Goal: Task Accomplishment & Management: Use online tool/utility

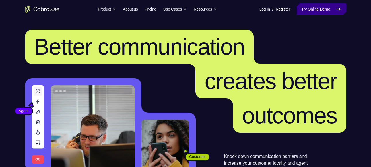
click at [311, 11] on link "Try Online Demo" at bounding box center [320, 8] width 49 height 11
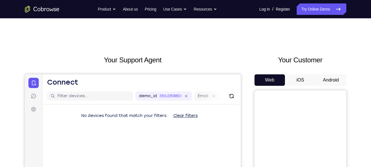
click at [327, 78] on button "Android" at bounding box center [330, 80] width 31 height 11
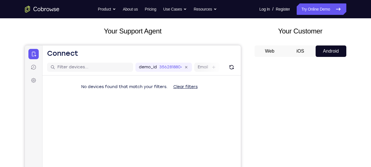
scroll to position [30, 0]
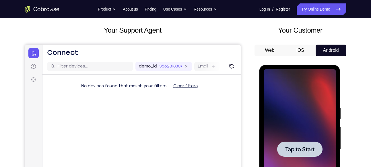
click at [312, 140] on div at bounding box center [299, 149] width 72 height 161
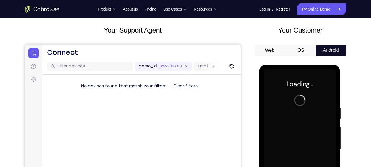
scroll to position [66, 0]
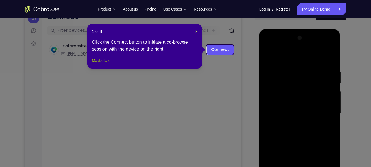
click at [108, 64] on button "Maybe later" at bounding box center [102, 60] width 20 height 7
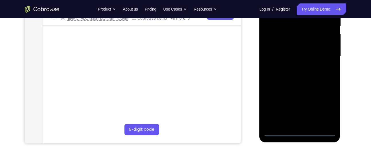
scroll to position [126, 0]
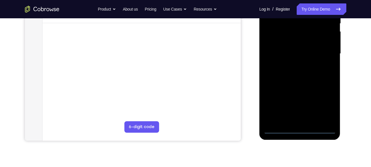
click at [299, 130] on div at bounding box center [299, 54] width 72 height 161
click at [327, 104] on div at bounding box center [299, 54] width 72 height 161
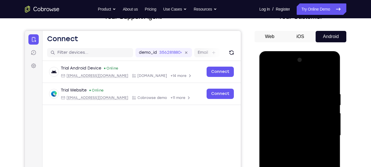
scroll to position [43, 0]
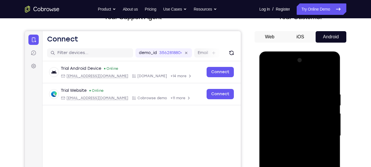
click at [304, 81] on div at bounding box center [299, 136] width 72 height 161
click at [324, 134] on div at bounding box center [299, 136] width 72 height 161
click at [294, 146] on div at bounding box center [299, 136] width 72 height 161
click at [297, 131] on div at bounding box center [299, 136] width 72 height 161
click at [297, 133] on div at bounding box center [299, 136] width 72 height 161
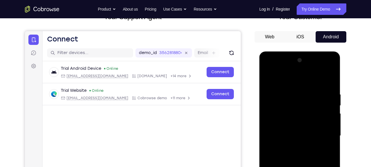
click at [302, 137] on div at bounding box center [299, 136] width 72 height 161
drag, startPoint x: 306, startPoint y: 80, endPoint x: 309, endPoint y: 70, distance: 10.5
click at [309, 70] on div at bounding box center [299, 136] width 72 height 161
click at [332, 87] on div at bounding box center [299, 136] width 72 height 161
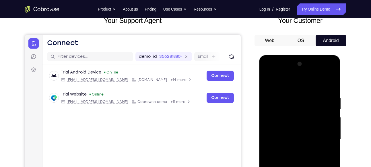
scroll to position [41, 0]
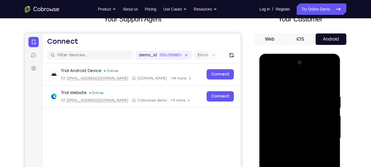
click at [306, 91] on div at bounding box center [299, 138] width 72 height 161
click at [320, 122] on div at bounding box center [299, 138] width 72 height 161
click at [327, 103] on div at bounding box center [299, 138] width 72 height 161
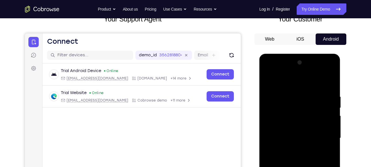
click at [327, 103] on div at bounding box center [299, 138] width 72 height 161
drag, startPoint x: 327, startPoint y: 103, endPoint x: 292, endPoint y: 106, distance: 34.6
click at [292, 106] on div at bounding box center [299, 138] width 72 height 161
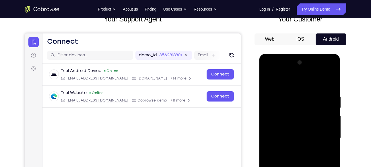
click at [329, 83] on div at bounding box center [299, 138] width 72 height 161
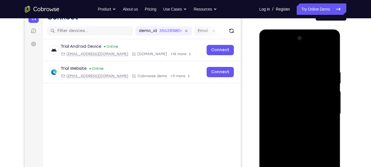
click at [316, 104] on div at bounding box center [299, 114] width 72 height 161
click at [325, 103] on div at bounding box center [299, 114] width 72 height 161
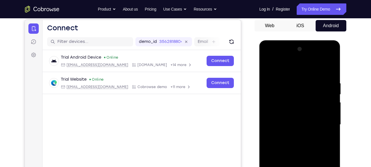
scroll to position [47, 0]
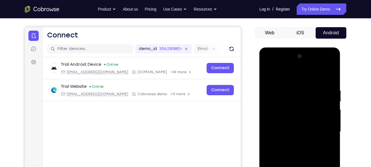
click at [331, 112] on div at bounding box center [299, 132] width 72 height 161
click at [284, 75] on div at bounding box center [299, 132] width 72 height 161
click at [317, 95] on div at bounding box center [299, 132] width 72 height 161
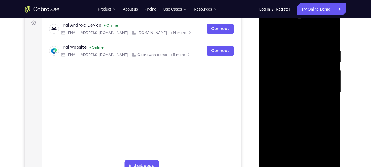
scroll to position [83, 0]
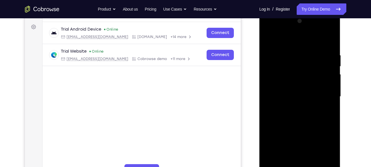
click at [299, 129] on div at bounding box center [299, 97] width 72 height 161
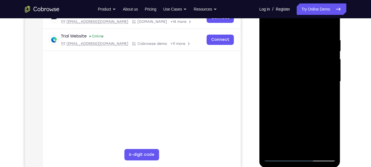
click at [283, 146] on div at bounding box center [299, 81] width 72 height 161
click at [286, 146] on div at bounding box center [299, 81] width 72 height 161
click at [316, 115] on div at bounding box center [299, 81] width 72 height 161
click at [307, 122] on div at bounding box center [299, 81] width 72 height 161
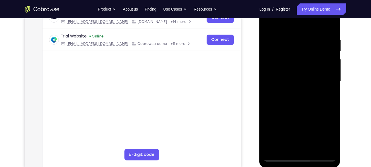
click at [281, 102] on div at bounding box center [299, 81] width 72 height 161
click at [268, 82] on div at bounding box center [299, 81] width 72 height 161
click at [308, 82] on div at bounding box center [299, 81] width 72 height 161
click at [329, 69] on div at bounding box center [299, 81] width 72 height 161
click at [329, 95] on div at bounding box center [299, 81] width 72 height 161
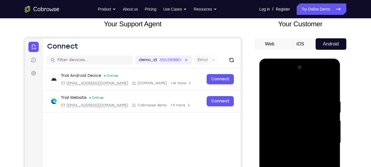
scroll to position [34, 0]
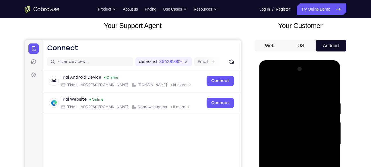
click at [271, 89] on div at bounding box center [299, 145] width 72 height 161
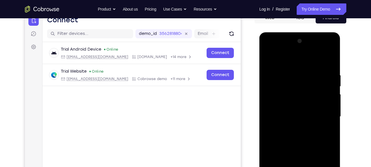
scroll to position [63, 0]
click at [305, 121] on div at bounding box center [299, 116] width 72 height 161
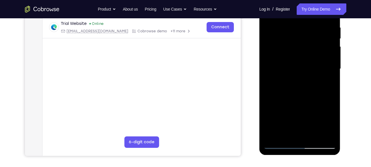
click at [296, 134] on div at bounding box center [299, 69] width 72 height 161
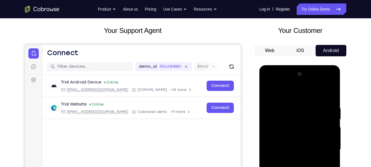
scroll to position [27, 0]
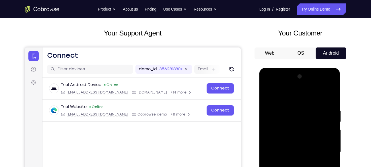
click at [269, 95] on div at bounding box center [299, 152] width 72 height 161
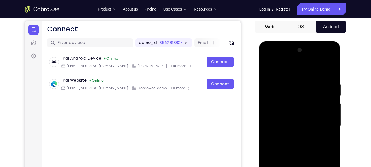
scroll to position [75, 0]
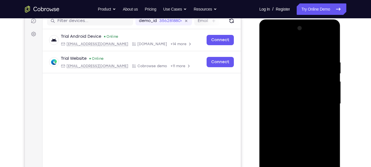
click at [310, 120] on div at bounding box center [299, 104] width 72 height 161
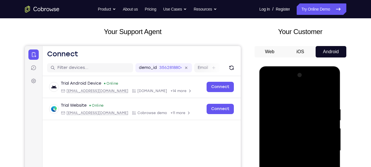
scroll to position [24, 0]
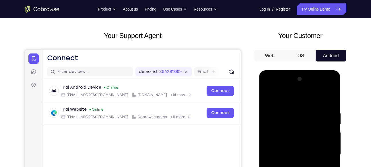
click at [268, 100] on div at bounding box center [299, 155] width 72 height 161
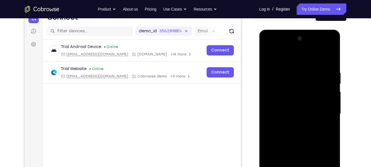
scroll to position [69, 0]
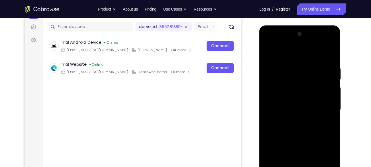
click at [287, 139] on div at bounding box center [299, 110] width 72 height 161
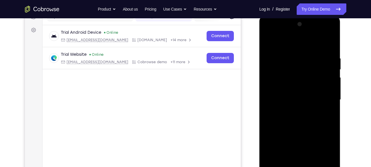
scroll to position [75, 0]
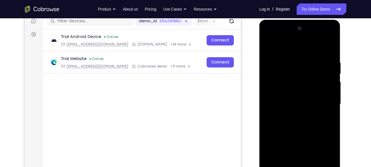
drag, startPoint x: 296, startPoint y: 93, endPoint x: 293, endPoint y: 129, distance: 35.9
click at [293, 129] on div at bounding box center [299, 104] width 72 height 161
drag, startPoint x: 293, startPoint y: 89, endPoint x: 292, endPoint y: 49, distance: 40.4
click at [292, 49] on div at bounding box center [299, 104] width 72 height 161
drag, startPoint x: 294, startPoint y: 124, endPoint x: 297, endPoint y: 79, distance: 45.1
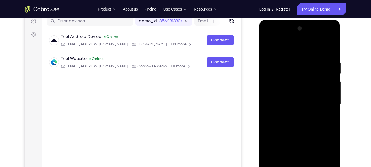
click at [297, 79] on div at bounding box center [299, 104] width 72 height 161
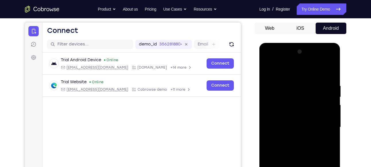
scroll to position [51, 0]
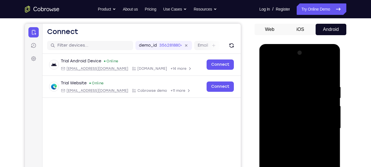
click at [267, 73] on div at bounding box center [299, 128] width 72 height 161
click at [300, 118] on div at bounding box center [299, 128] width 72 height 161
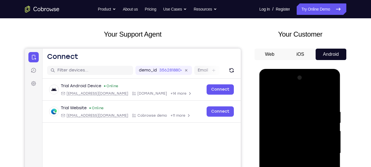
scroll to position [25, 0]
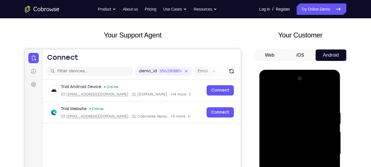
click at [267, 97] on div at bounding box center [299, 154] width 72 height 161
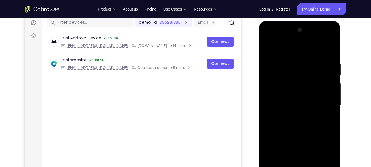
scroll to position [73, 0]
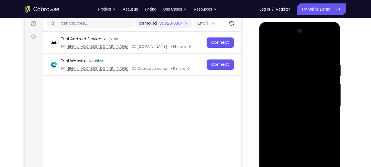
click at [291, 97] on div at bounding box center [299, 106] width 72 height 161
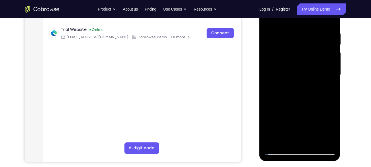
scroll to position [105, 0]
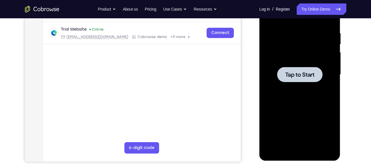
click at [318, 92] on div at bounding box center [299, 75] width 72 height 161
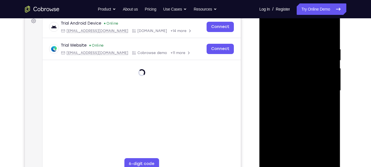
scroll to position [119, 0]
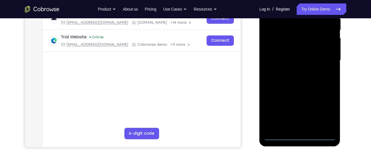
click at [302, 136] on div at bounding box center [299, 60] width 72 height 161
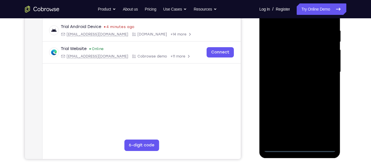
click at [324, 123] on div at bounding box center [299, 72] width 72 height 161
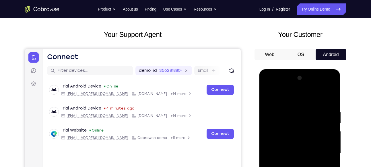
scroll to position [40, 0]
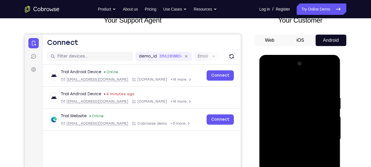
click at [310, 85] on div at bounding box center [299, 139] width 72 height 161
click at [325, 139] on div at bounding box center [299, 139] width 72 height 161
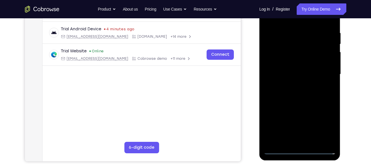
scroll to position [105, 0]
click at [307, 142] on div at bounding box center [299, 74] width 72 height 161
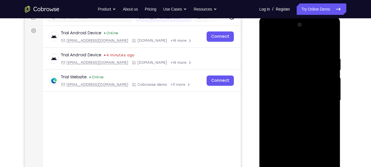
scroll to position [77, 0]
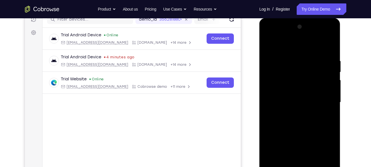
click at [305, 92] on div at bounding box center [299, 102] width 72 height 161
click at [304, 99] on div at bounding box center [299, 102] width 72 height 161
click at [302, 113] on div at bounding box center [299, 102] width 72 height 161
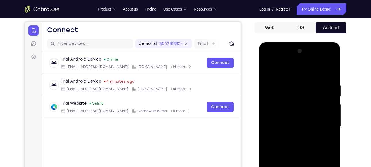
scroll to position [50, 0]
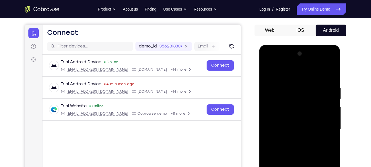
click at [298, 115] on div at bounding box center [299, 129] width 72 height 161
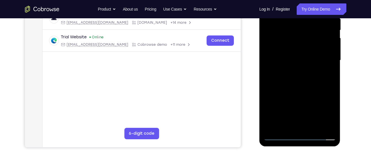
click at [311, 128] on div at bounding box center [299, 60] width 72 height 161
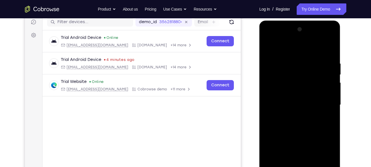
click at [303, 137] on div at bounding box center [299, 105] width 72 height 161
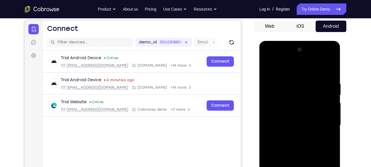
scroll to position [53, 0]
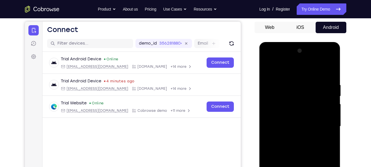
click at [301, 118] on div at bounding box center [299, 126] width 72 height 161
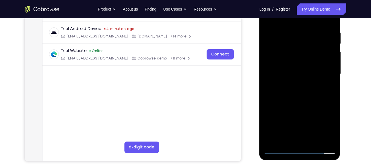
scroll to position [104, 0]
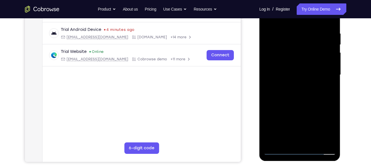
click at [325, 101] on div at bounding box center [299, 75] width 72 height 161
click at [324, 104] on div at bounding box center [299, 75] width 72 height 161
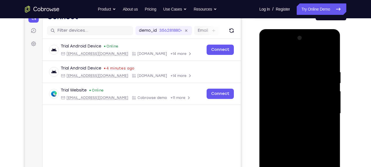
scroll to position [65, 0]
click at [322, 95] on div at bounding box center [299, 114] width 72 height 161
click at [325, 148] on div at bounding box center [299, 114] width 72 height 161
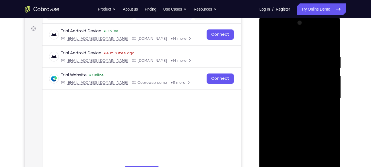
scroll to position [82, 0]
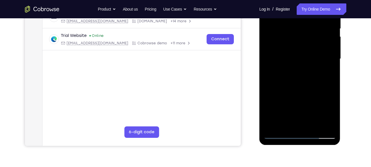
click at [284, 126] on div at bounding box center [299, 59] width 72 height 161
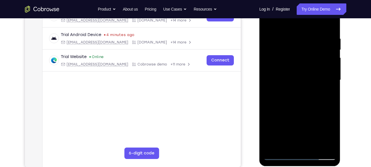
scroll to position [98, 0]
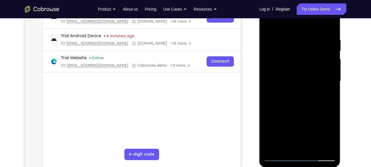
click at [315, 113] on div at bounding box center [299, 81] width 72 height 161
click at [327, 91] on div at bounding box center [299, 81] width 72 height 161
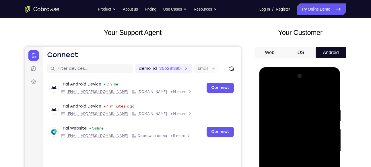
scroll to position [26, 0]
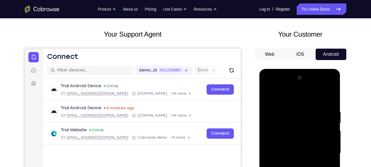
click at [267, 97] on div at bounding box center [299, 153] width 72 height 161
click at [292, 111] on div at bounding box center [299, 153] width 72 height 161
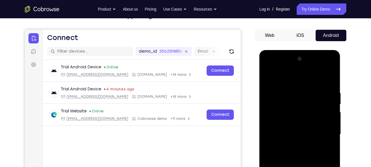
scroll to position [44, 0]
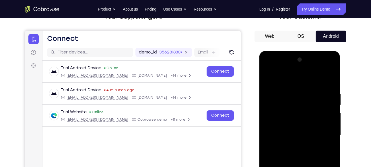
click at [332, 106] on div at bounding box center [299, 135] width 72 height 161
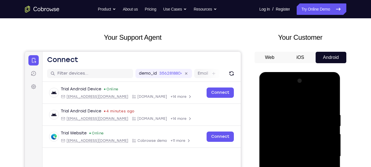
scroll to position [22, 0]
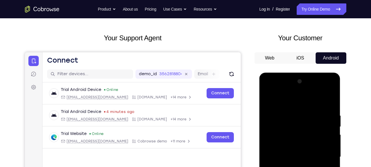
click at [330, 112] on div at bounding box center [299, 157] width 72 height 161
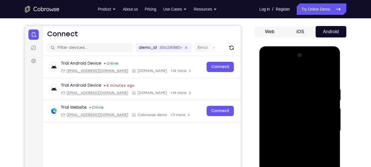
scroll to position [49, 0]
click at [330, 112] on div at bounding box center [299, 130] width 72 height 161
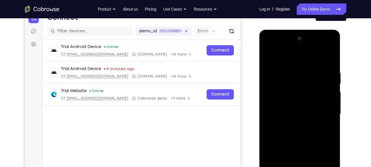
scroll to position [65, 0]
click at [330, 112] on div at bounding box center [299, 114] width 72 height 161
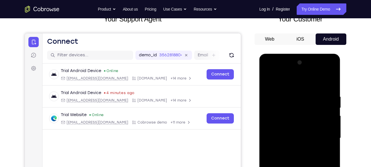
scroll to position [40, 0]
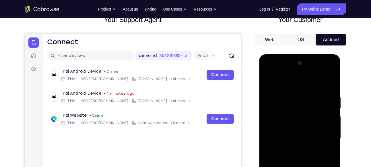
click at [330, 112] on div at bounding box center [299, 139] width 72 height 161
click at [316, 114] on div at bounding box center [299, 139] width 72 height 161
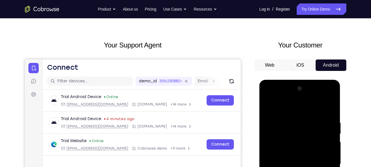
scroll to position [0, 0]
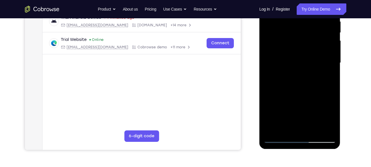
scroll to position [113, 0]
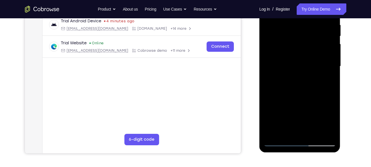
click at [313, 136] on div at bounding box center [299, 66] width 72 height 161
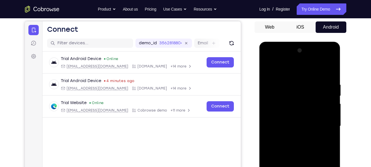
scroll to position [52, 0]
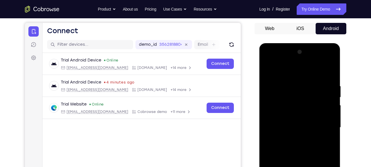
click at [299, 122] on div at bounding box center [299, 128] width 72 height 161
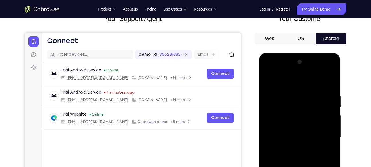
scroll to position [41, 0]
click at [280, 128] on div at bounding box center [299, 138] width 72 height 161
click at [275, 128] on div at bounding box center [299, 138] width 72 height 161
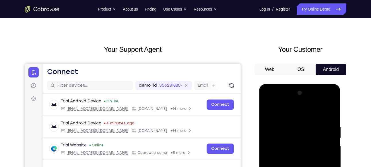
scroll to position [10, 0]
click at [277, 112] on div at bounding box center [299, 169] width 72 height 161
click at [271, 127] on div at bounding box center [299, 169] width 72 height 161
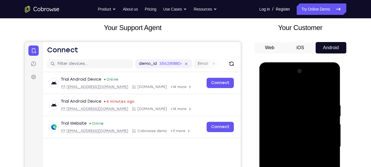
scroll to position [33, 0]
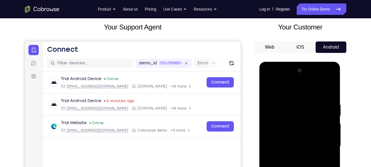
click at [327, 118] on div at bounding box center [299, 146] width 72 height 161
click at [326, 118] on div at bounding box center [299, 146] width 72 height 161
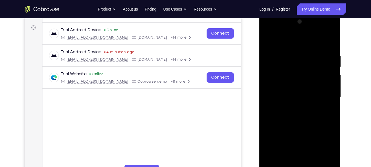
click at [326, 118] on div at bounding box center [299, 97] width 72 height 161
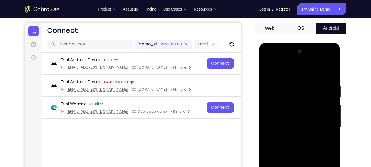
scroll to position [58, 0]
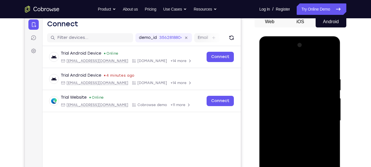
click at [326, 118] on div at bounding box center [299, 121] width 72 height 161
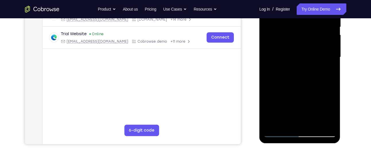
scroll to position [124, 0]
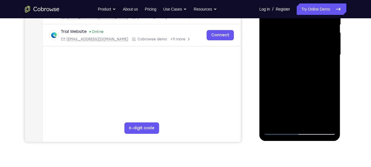
click at [313, 123] on div at bounding box center [299, 55] width 72 height 161
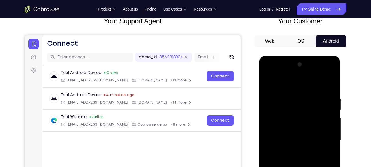
scroll to position [39, 0]
drag, startPoint x: 325, startPoint y: 109, endPoint x: 299, endPoint y: 110, distance: 26.7
click at [299, 110] on div at bounding box center [299, 140] width 72 height 161
drag, startPoint x: 322, startPoint y: 106, endPoint x: 302, endPoint y: 108, distance: 19.6
click at [302, 108] on div at bounding box center [299, 140] width 72 height 161
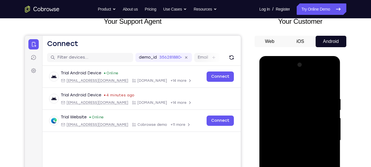
click at [332, 108] on div at bounding box center [299, 140] width 72 height 161
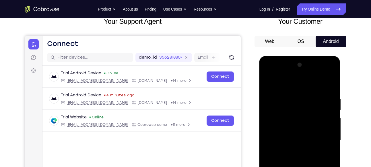
click at [332, 108] on div at bounding box center [299, 140] width 72 height 161
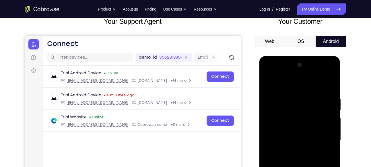
click at [332, 108] on div at bounding box center [299, 140] width 72 height 161
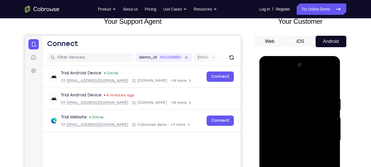
click at [301, 150] on div at bounding box center [299, 140] width 72 height 161
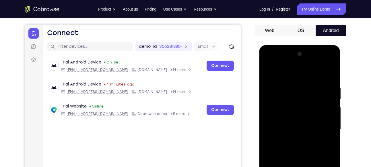
scroll to position [49, 0]
click at [302, 123] on div at bounding box center [299, 130] width 72 height 161
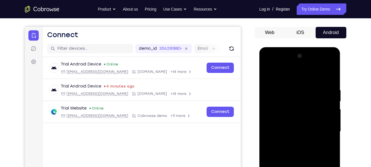
scroll to position [46, 0]
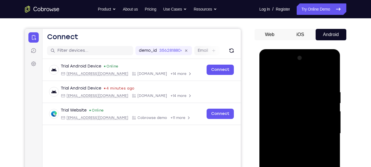
click at [267, 77] on div at bounding box center [299, 134] width 72 height 161
drag, startPoint x: 303, startPoint y: 127, endPoint x: 314, endPoint y: 50, distance: 78.0
click at [314, 50] on div at bounding box center [299, 134] width 81 height 171
drag, startPoint x: 292, startPoint y: 129, endPoint x: 295, endPoint y: 101, distance: 27.9
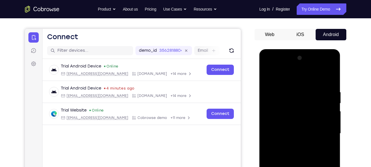
click at [295, 101] on div at bounding box center [299, 134] width 72 height 161
click at [333, 134] on div at bounding box center [299, 134] width 72 height 161
click at [266, 130] on div at bounding box center [299, 134] width 72 height 161
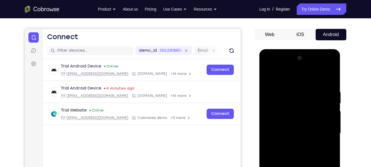
scroll to position [58, 0]
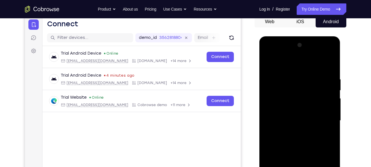
click at [333, 121] on div at bounding box center [299, 121] width 72 height 161
click at [331, 120] on div at bounding box center [299, 121] width 72 height 161
click at [332, 120] on div at bounding box center [299, 121] width 72 height 161
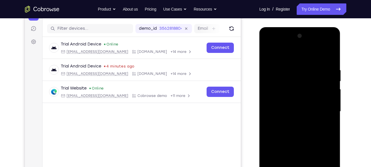
scroll to position [68, 0]
click at [333, 113] on div at bounding box center [299, 111] width 72 height 161
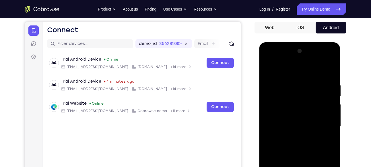
scroll to position [49, 0]
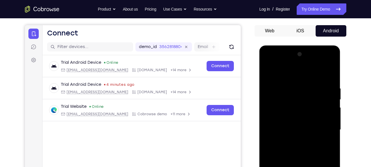
click at [332, 125] on div at bounding box center [299, 130] width 72 height 161
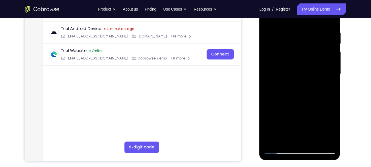
scroll to position [105, 0]
click at [313, 144] on div at bounding box center [299, 74] width 72 height 161
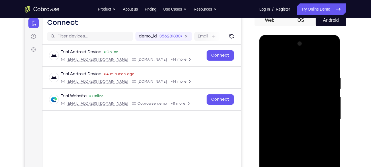
scroll to position [56, 0]
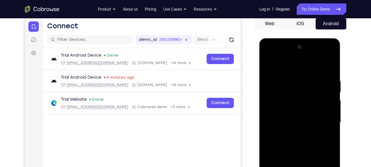
click at [301, 118] on div at bounding box center [299, 123] width 72 height 161
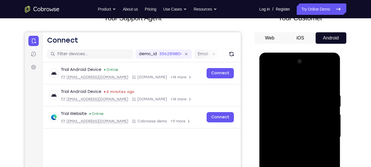
scroll to position [42, 0]
drag, startPoint x: 308, startPoint y: 99, endPoint x: 314, endPoint y: 83, distance: 17.7
click at [314, 83] on div at bounding box center [299, 137] width 72 height 161
click at [295, 104] on div at bounding box center [299, 137] width 72 height 161
click at [301, 104] on div at bounding box center [299, 137] width 72 height 161
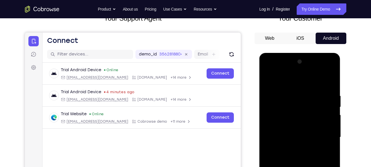
click at [267, 81] on div at bounding box center [299, 137] width 72 height 161
drag, startPoint x: 298, startPoint y: 94, endPoint x: 296, endPoint y: 128, distance: 34.8
click at [295, 155] on div at bounding box center [299, 137] width 72 height 161
drag, startPoint x: 300, startPoint y: 102, endPoint x: 303, endPoint y: 160, distance: 57.4
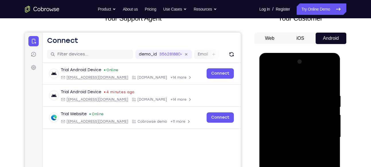
click at [303, 160] on div at bounding box center [299, 137] width 72 height 161
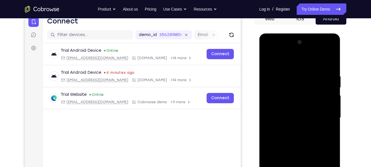
scroll to position [61, 0]
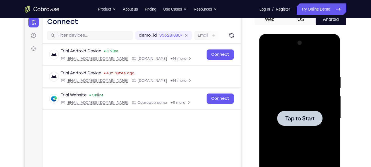
click at [291, 75] on div at bounding box center [299, 118] width 72 height 161
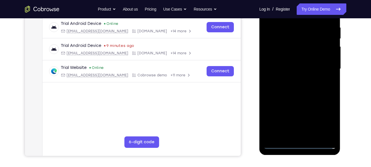
scroll to position [113, 0]
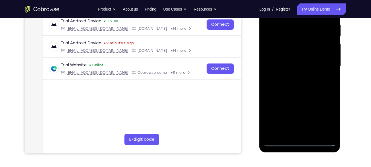
click at [303, 142] on div at bounding box center [299, 66] width 72 height 161
click at [321, 117] on div at bounding box center [299, 66] width 72 height 161
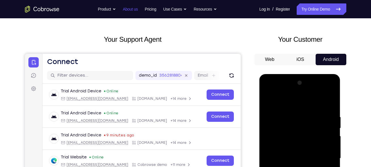
scroll to position [19, 0]
